Goal: Download file/media

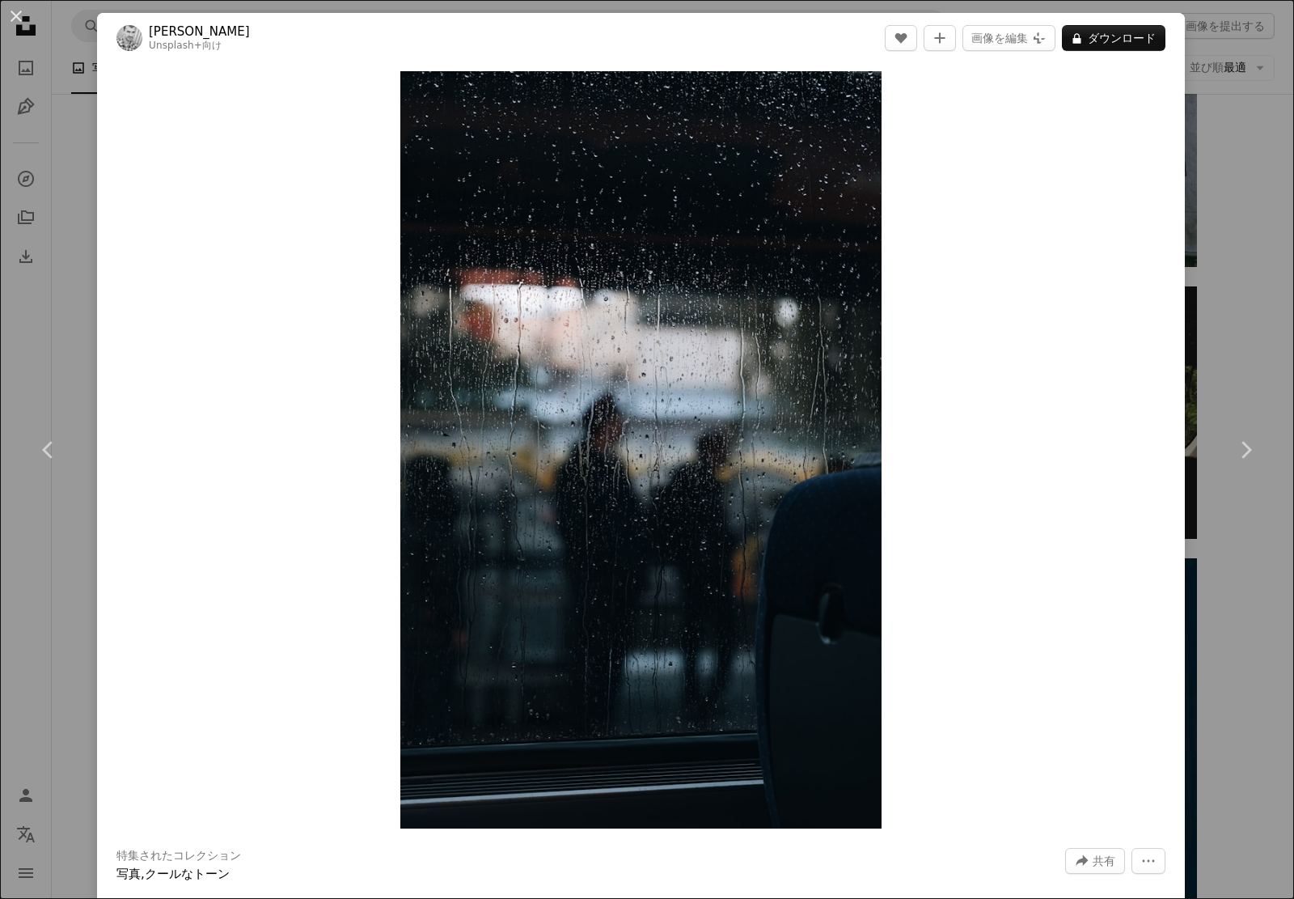
scroll to position [21839, 0]
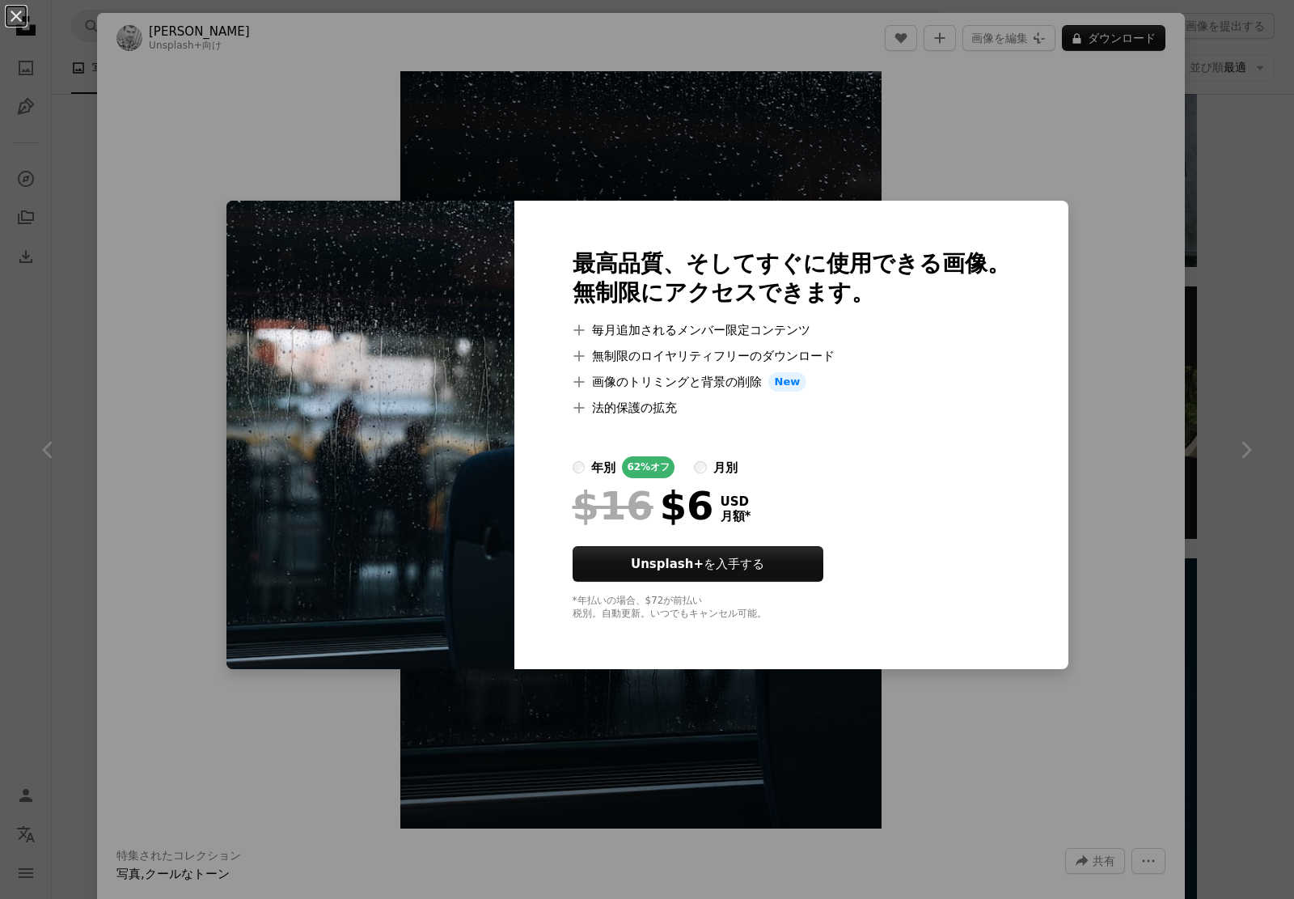
click at [1110, 349] on div "An X shape 最高品質、そしてすぐに使用できる画像。 無制限にアクセスできます。 A plus sign 毎月追加されるメンバー限定コンテンツ A p…" at bounding box center [647, 449] width 1294 height 899
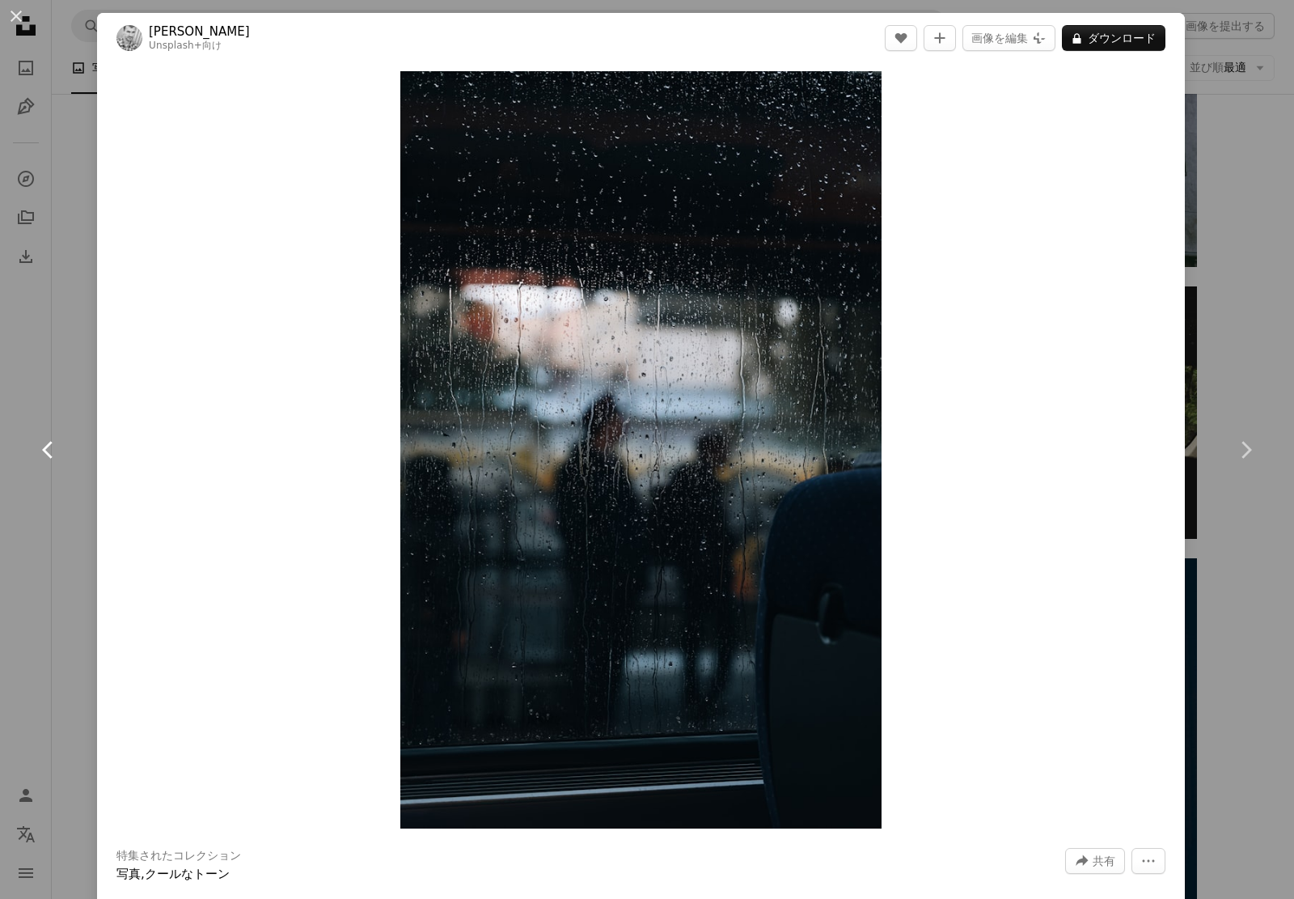
click at [40, 442] on icon "Chevron left" at bounding box center [49, 450] width 26 height 26
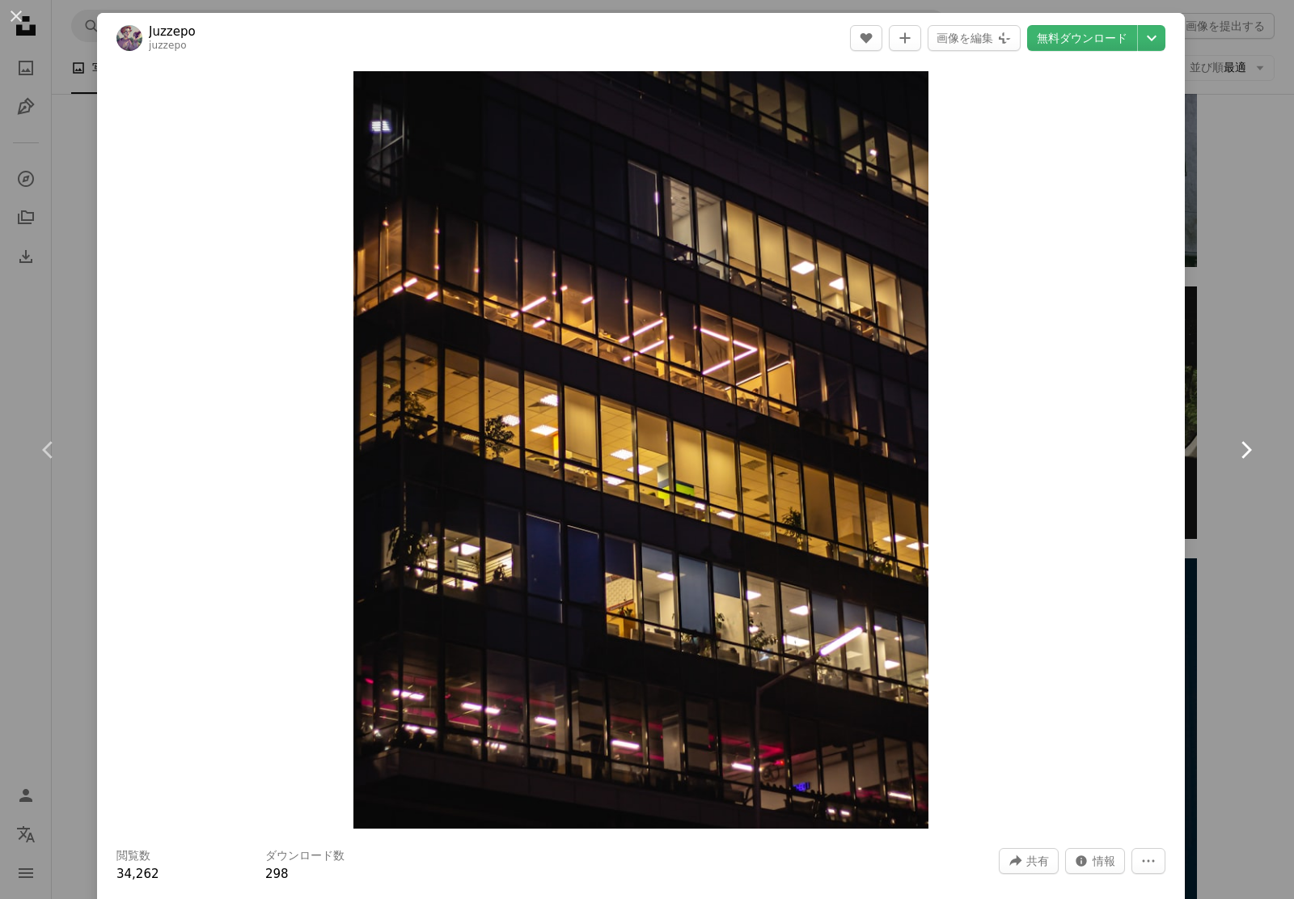
click at [1235, 455] on icon "Chevron right" at bounding box center [1246, 450] width 26 height 26
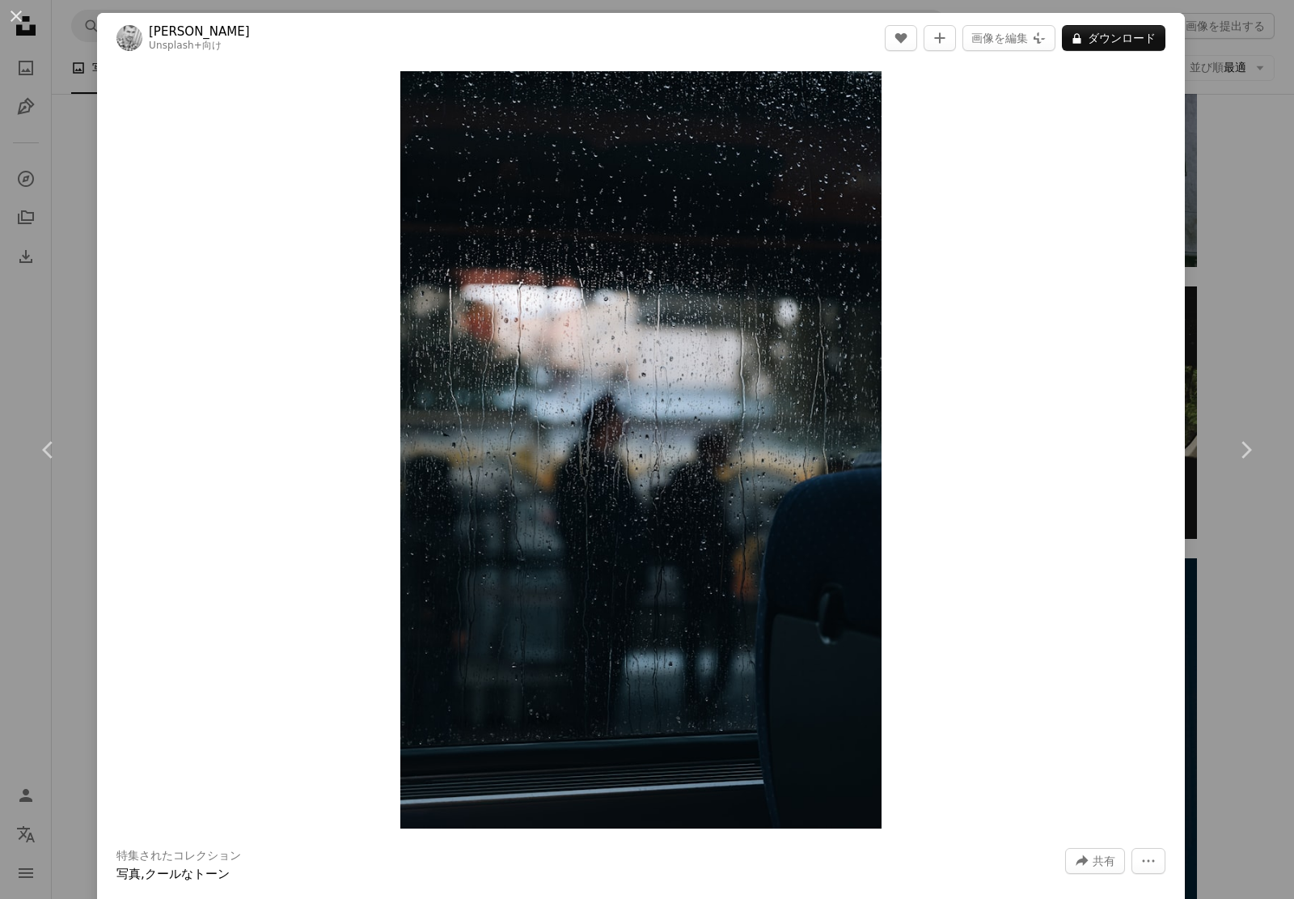
drag, startPoint x: 1161, startPoint y: 148, endPoint x: 1203, endPoint y: 146, distance: 42.1
click at [1169, 148] on div "An X shape Chevron left Chevron right [PERSON_NAME] Unsplash+ 向け A heart A plus…" at bounding box center [647, 449] width 1294 height 899
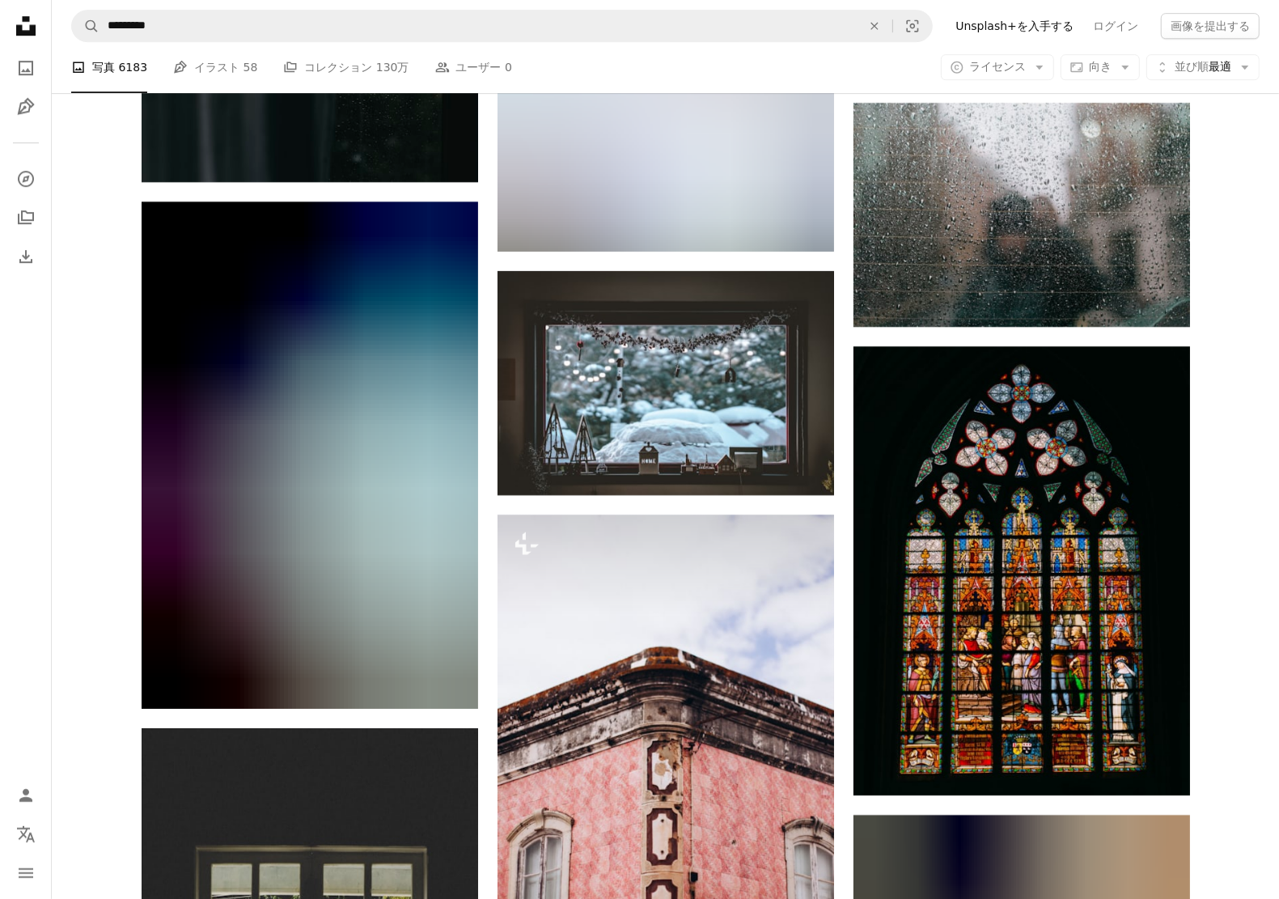
scroll to position [29524, 0]
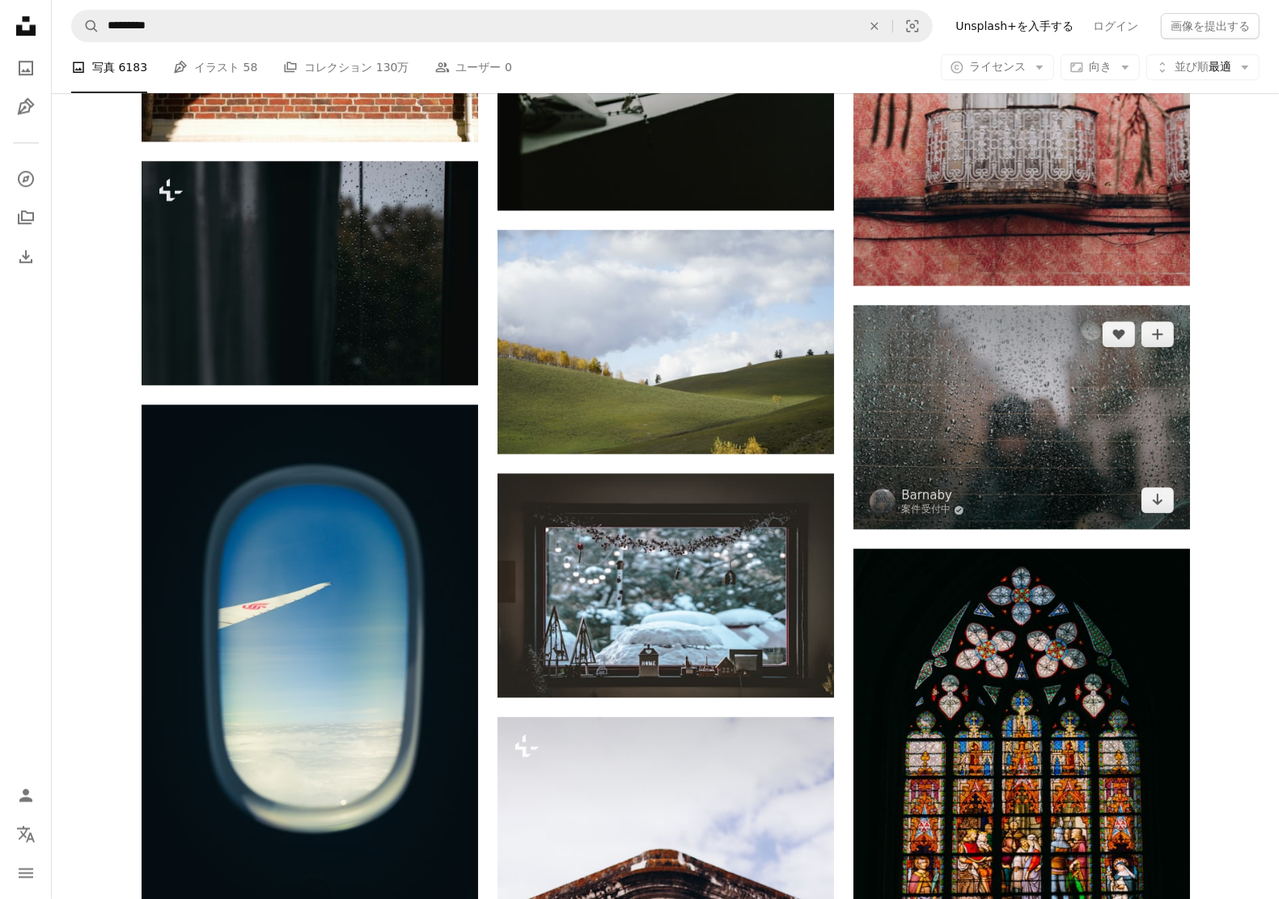
click at [933, 484] on img at bounding box center [1021, 417] width 336 height 224
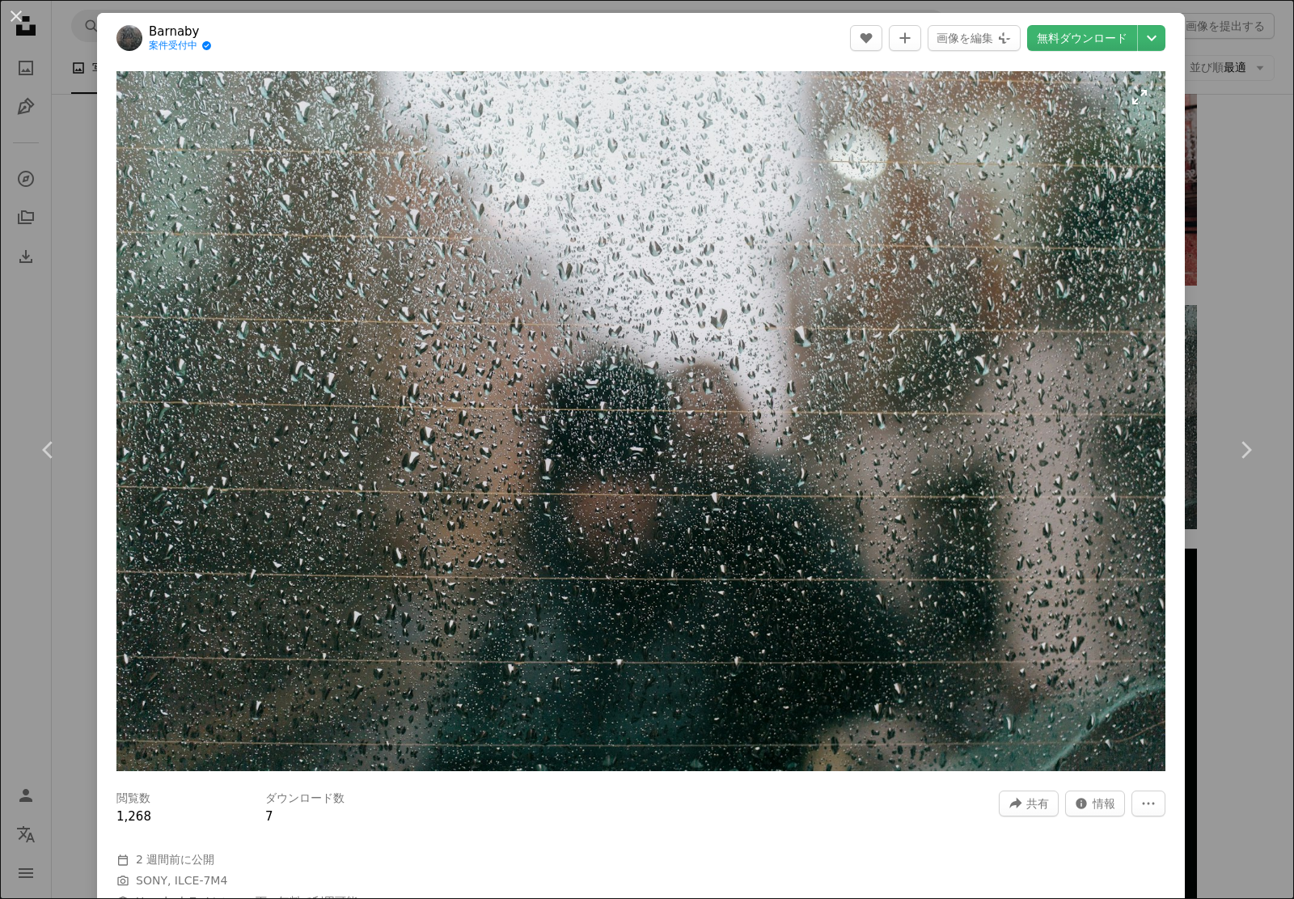
click at [636, 481] on img "この画像でズームインする" at bounding box center [640, 421] width 1049 height 700
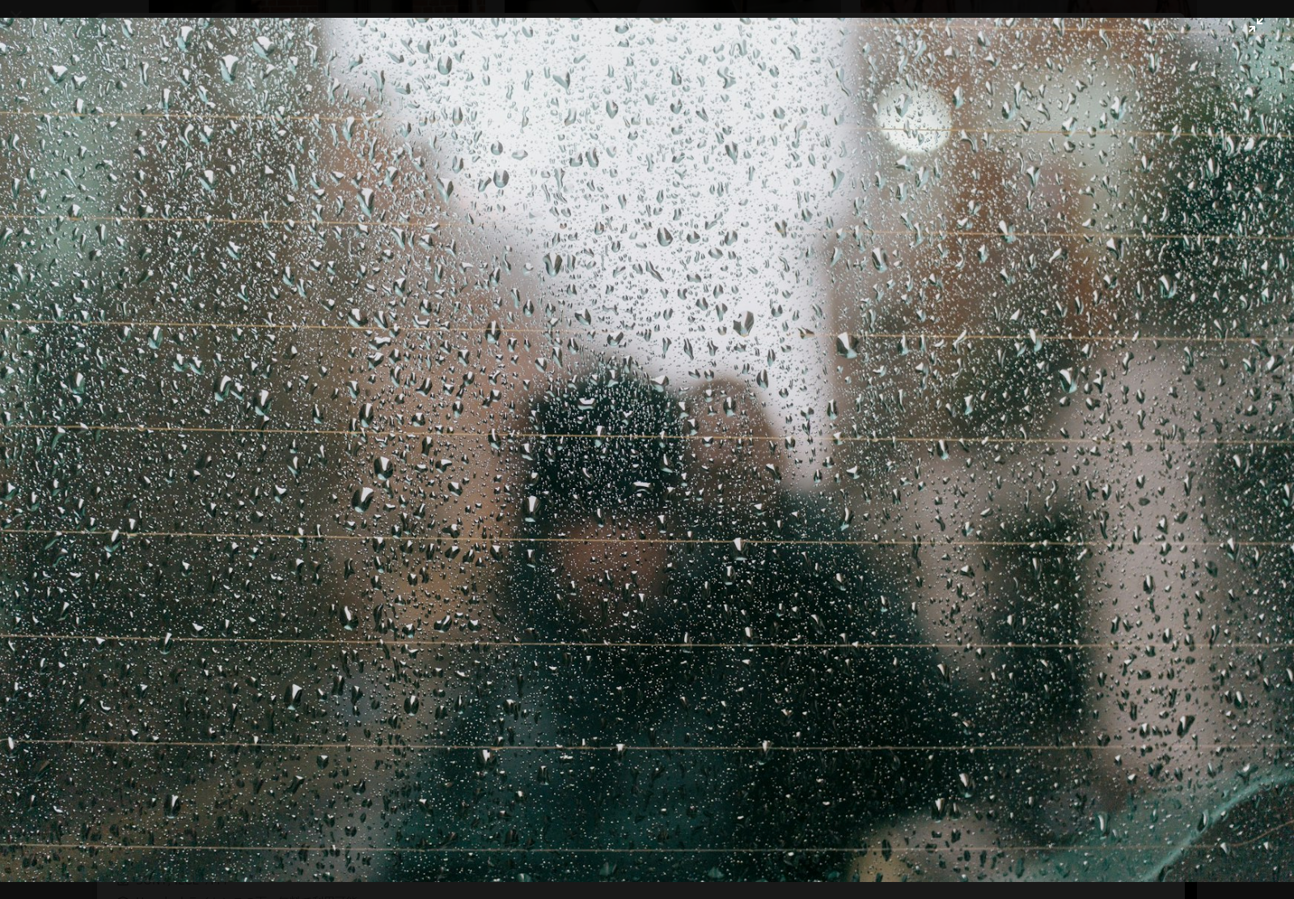
click at [1246, 28] on img "この画像でズームアウトする" at bounding box center [647, 450] width 1296 height 864
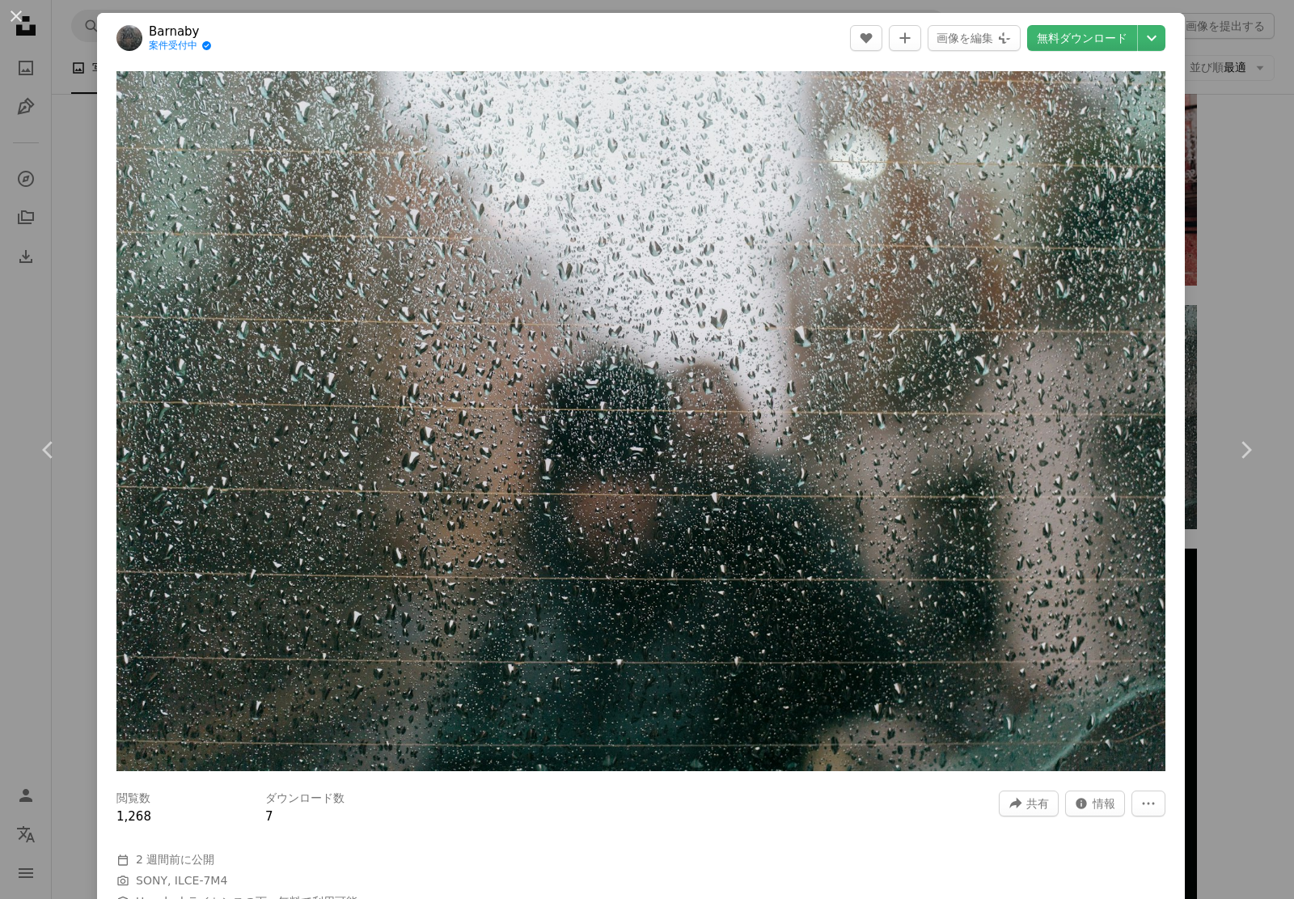
click at [1178, 208] on div "An X shape Chevron left Chevron right Barnaby 案件受付中 A checkmark inside of a cir…" at bounding box center [647, 449] width 1294 height 899
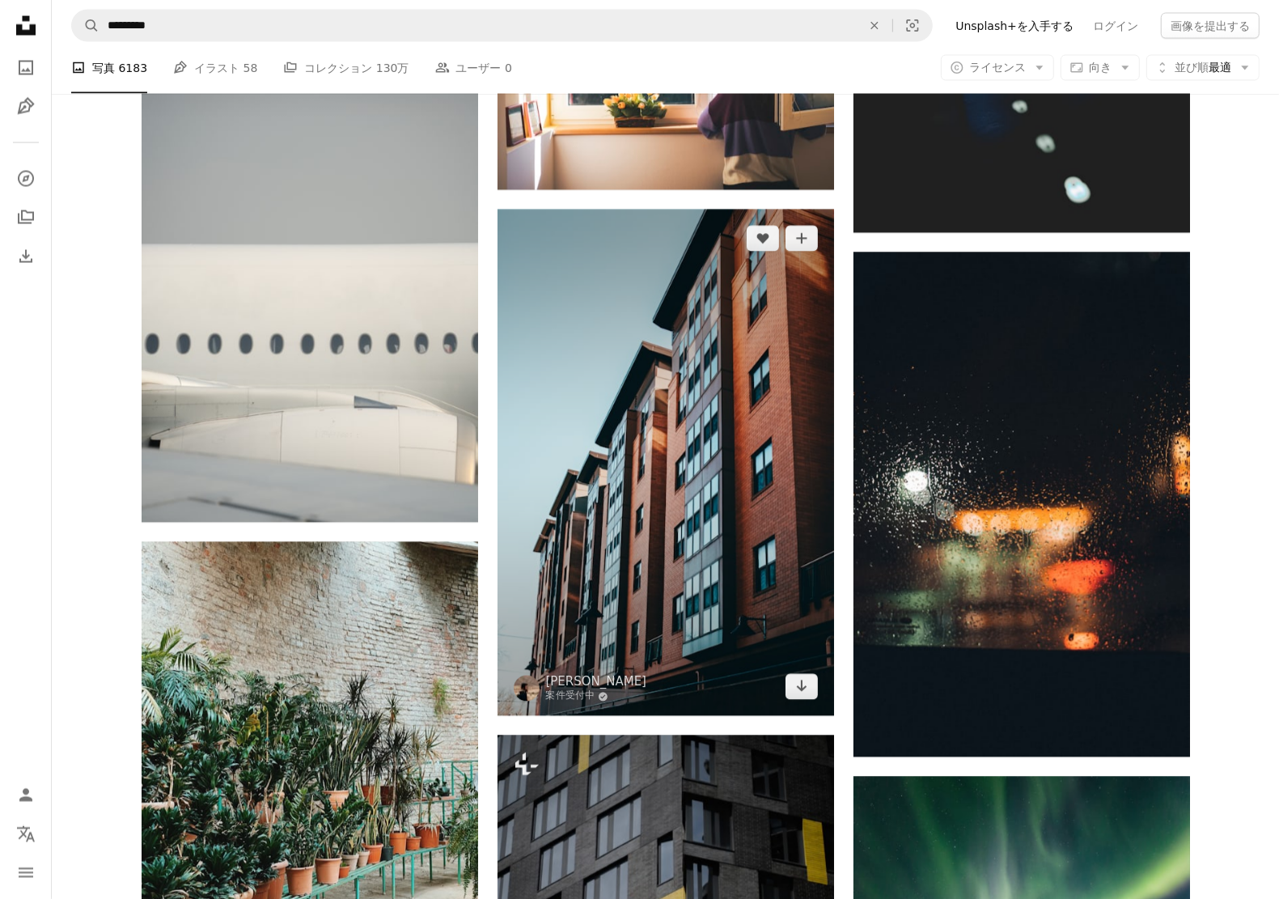
scroll to position [38724, 0]
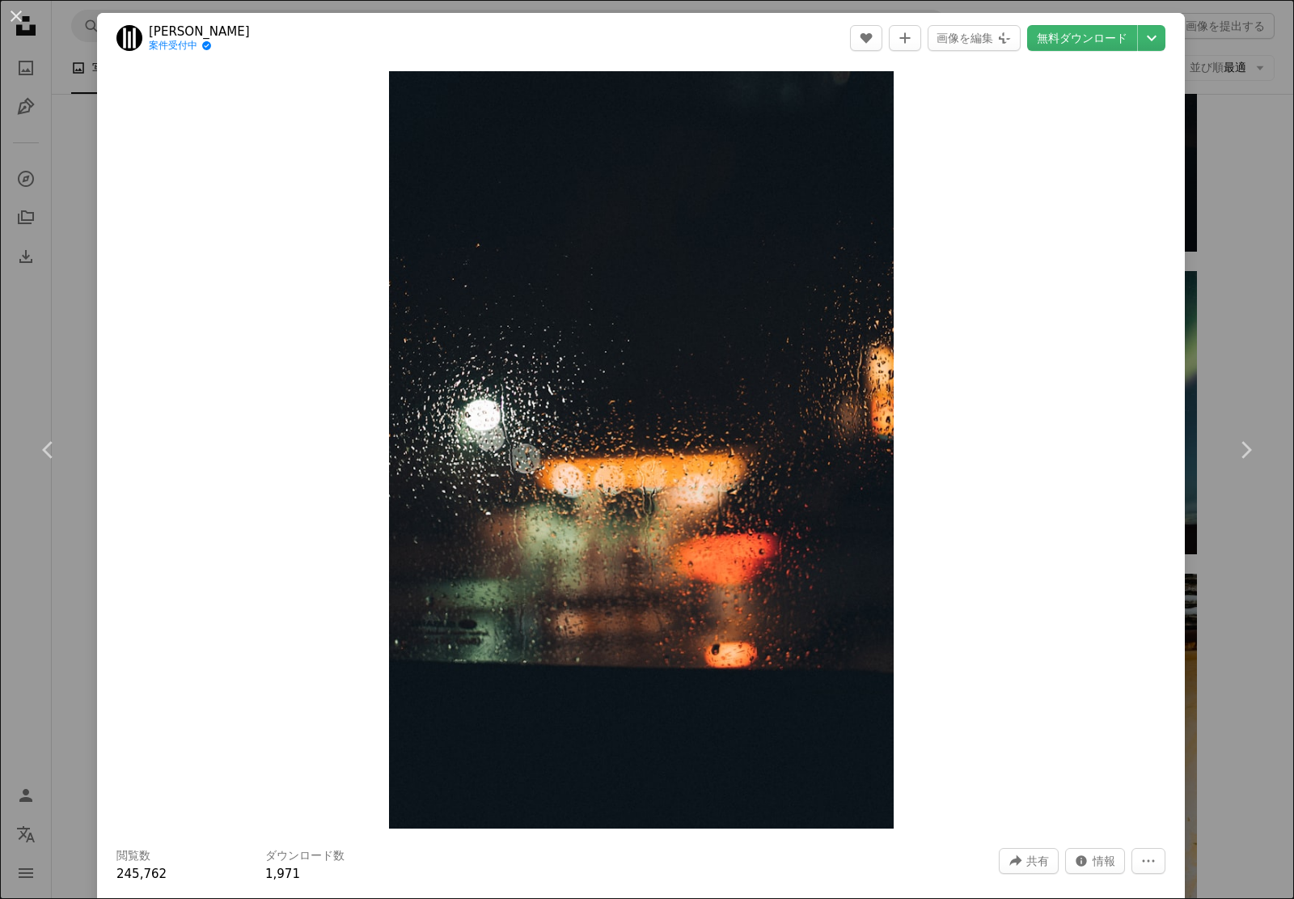
click at [1228, 155] on div "An X shape Chevron left Chevron right [PERSON_NAME] 案件受付中 A checkmark inside of…" at bounding box center [647, 449] width 1294 height 899
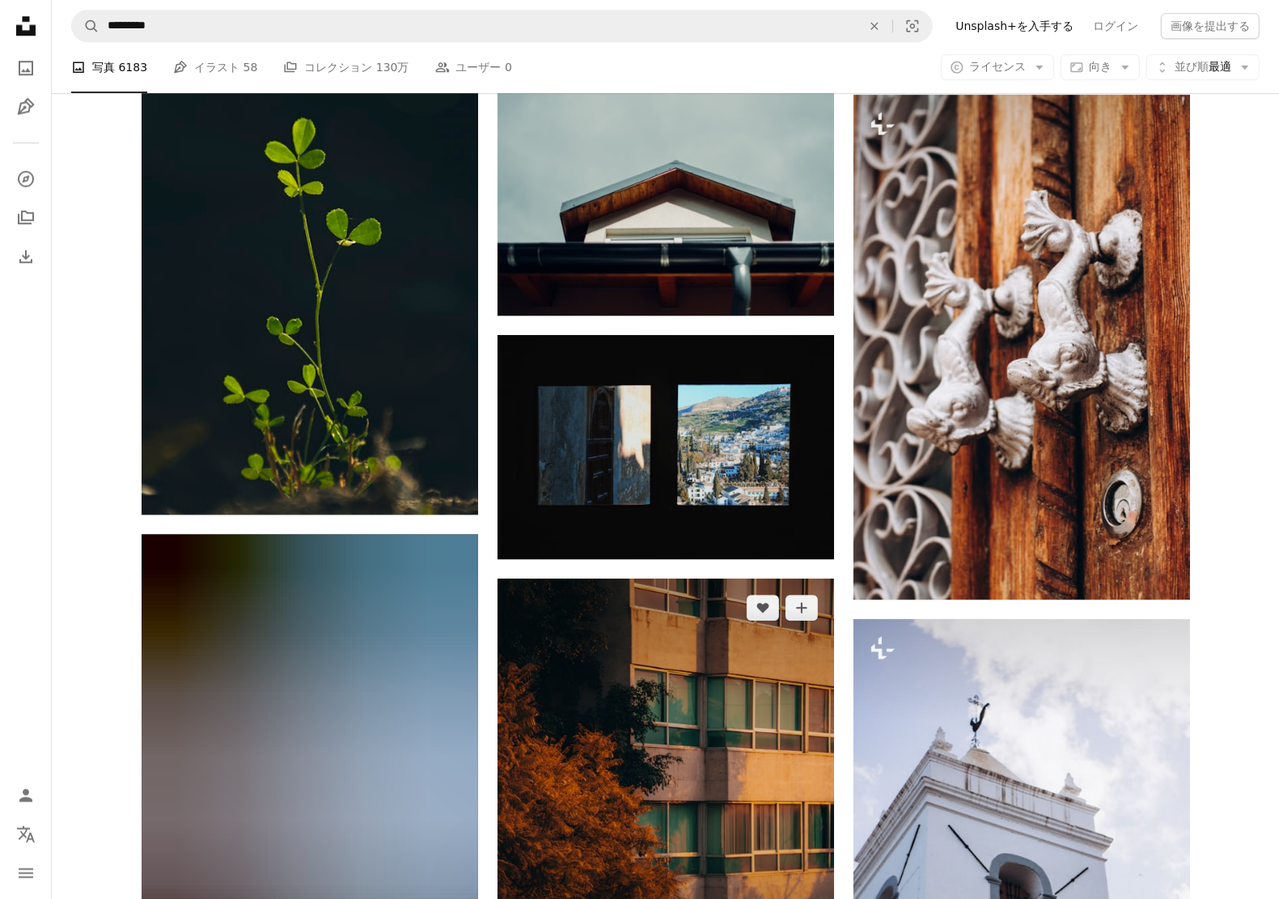
scroll to position [45296, 0]
